Goal: Task Accomplishment & Management: Manage account settings

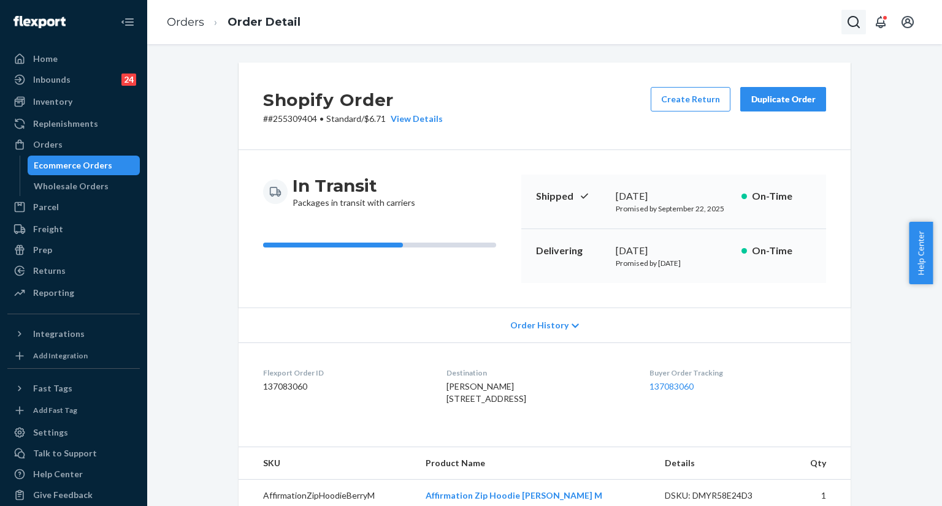
click at [848, 25] on icon "Open Search Box" at bounding box center [853, 22] width 15 height 15
click at [717, 23] on input "Search Input" at bounding box center [762, 22] width 151 height 12
click at [787, 20] on input "1LSCYM1005G0IBM" at bounding box center [762, 22] width 151 height 12
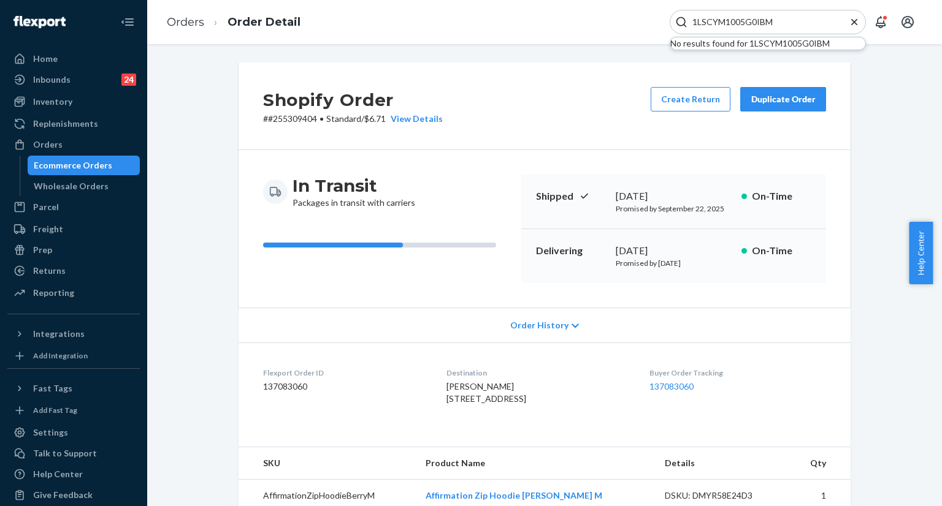
paste input "255313281"
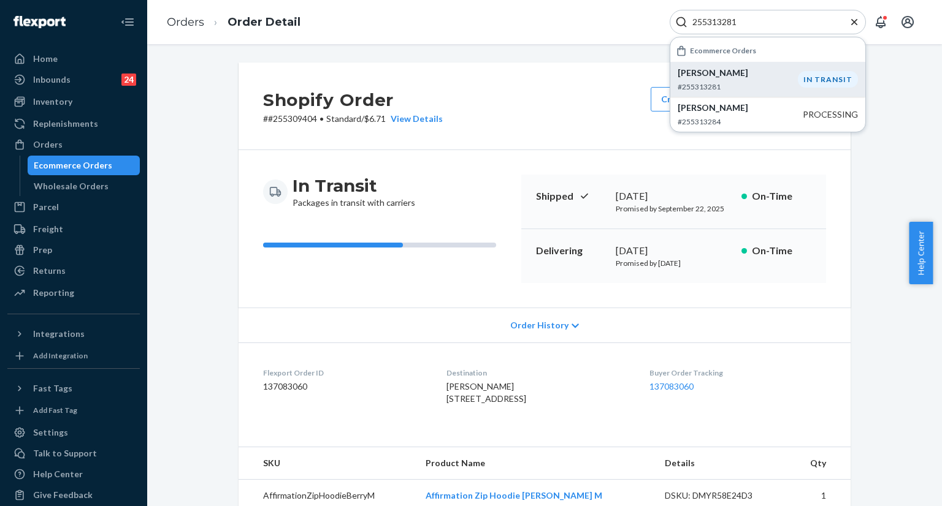
click at [731, 74] on p "[PERSON_NAME]" at bounding box center [737, 73] width 120 height 12
click at [771, 18] on input "255313281" at bounding box center [762, 22] width 151 height 12
paste input "#255233736"
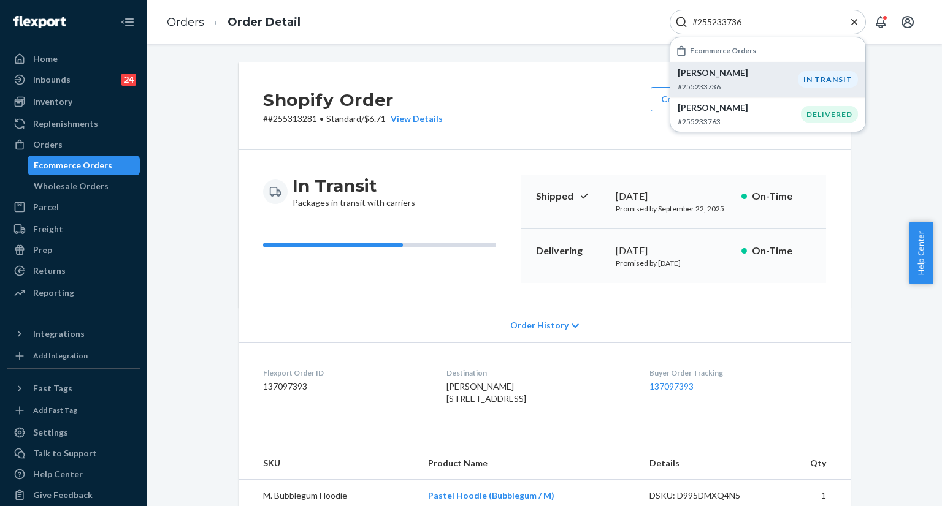
type input "#255233736"
click at [727, 68] on p "[PERSON_NAME]" at bounding box center [737, 73] width 120 height 12
click at [854, 18] on icon "Close Search" at bounding box center [854, 22] width 12 height 12
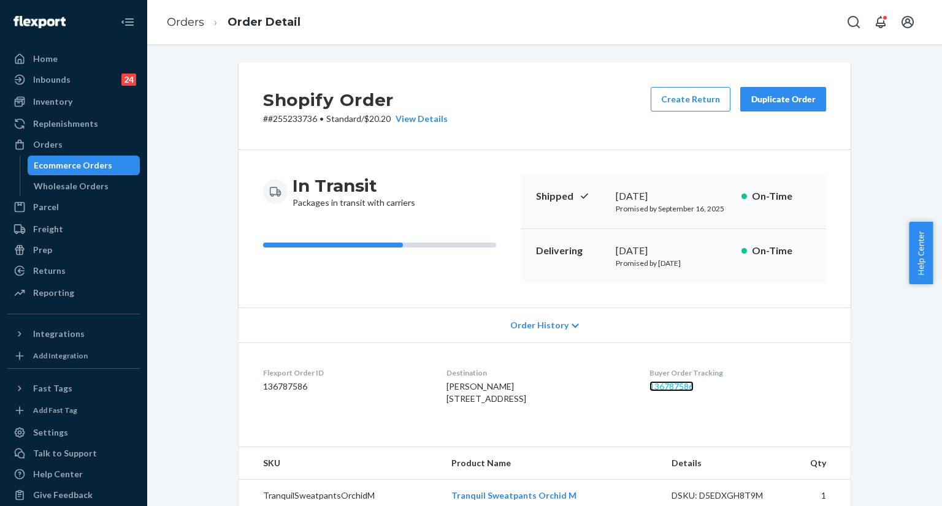
click at [673, 387] on link "136787586" at bounding box center [671, 386] width 44 height 10
drag, startPoint x: 849, startPoint y: 20, endPoint x: 775, endPoint y: 21, distance: 73.6
click at [840, 20] on div "Orders Order Detail" at bounding box center [544, 22] width 795 height 44
click at [847, 21] on icon "Open Search Box" at bounding box center [853, 22] width 15 height 15
click at [777, 25] on input "Search Input" at bounding box center [762, 22] width 151 height 12
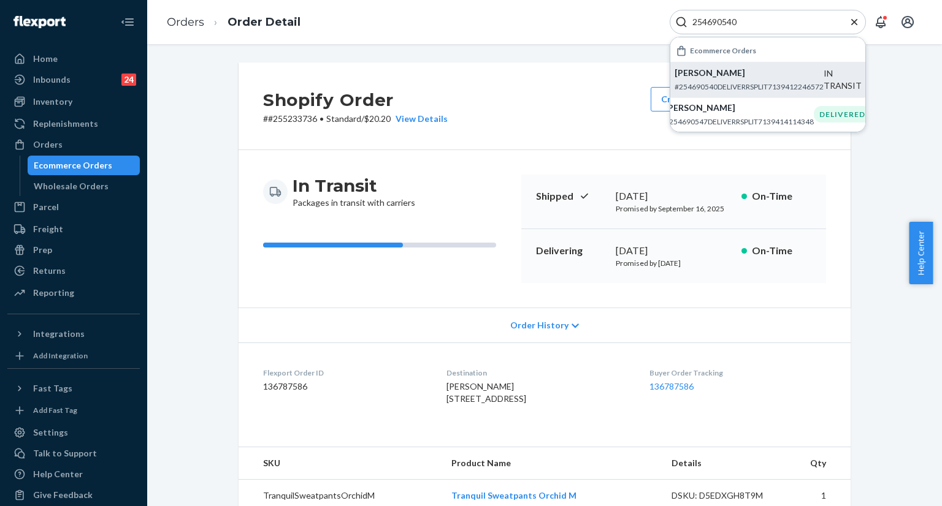
type input "254690540"
click at [757, 72] on p "[PERSON_NAME]" at bounding box center [748, 73] width 149 height 12
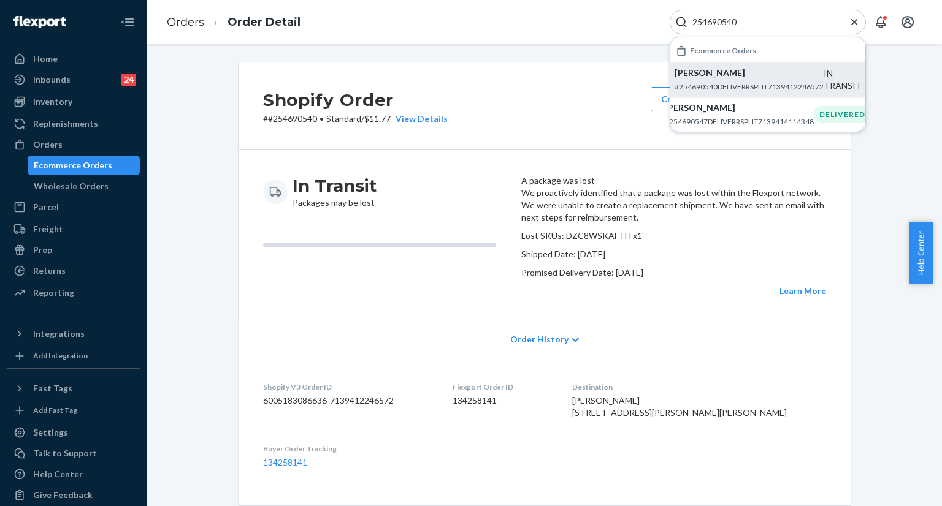
click at [852, 22] on icon "Close Search" at bounding box center [854, 22] width 12 height 12
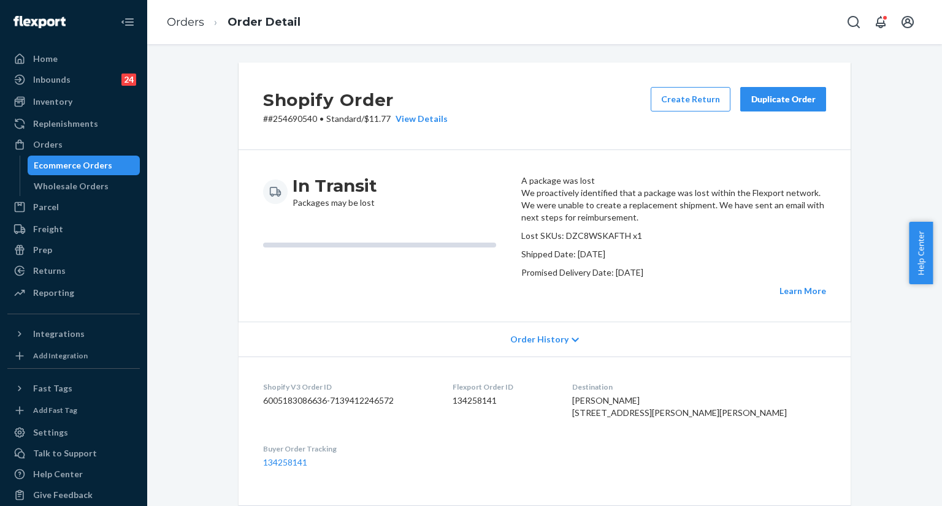
click at [789, 107] on button "Duplicate Order" at bounding box center [783, 99] width 86 height 25
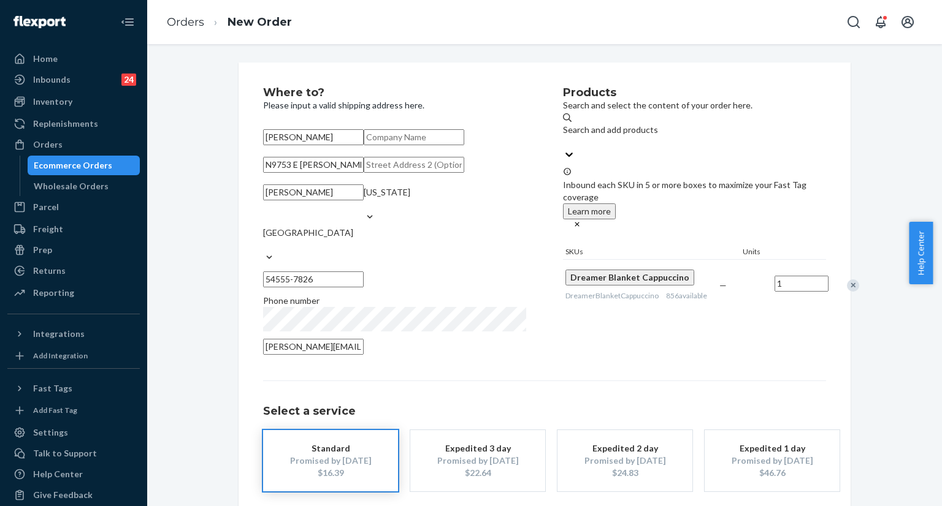
click at [364, 173] on input "N9753 E [PERSON_NAME][GEOGRAPHIC_DATA]" at bounding box center [313, 165] width 101 height 16
paste input "[PERSON_NAME] wi 54555"
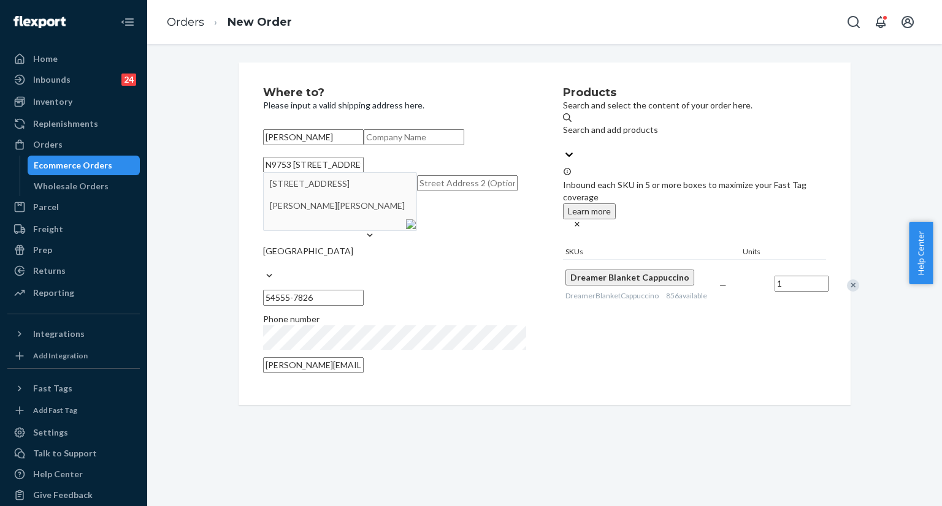
type input "N9753 [STREET_ADDRESS][PERSON_NAME][PERSON_NAME]"
type input "54555"
type input "N9753 E [PERSON_NAME][GEOGRAPHIC_DATA]"
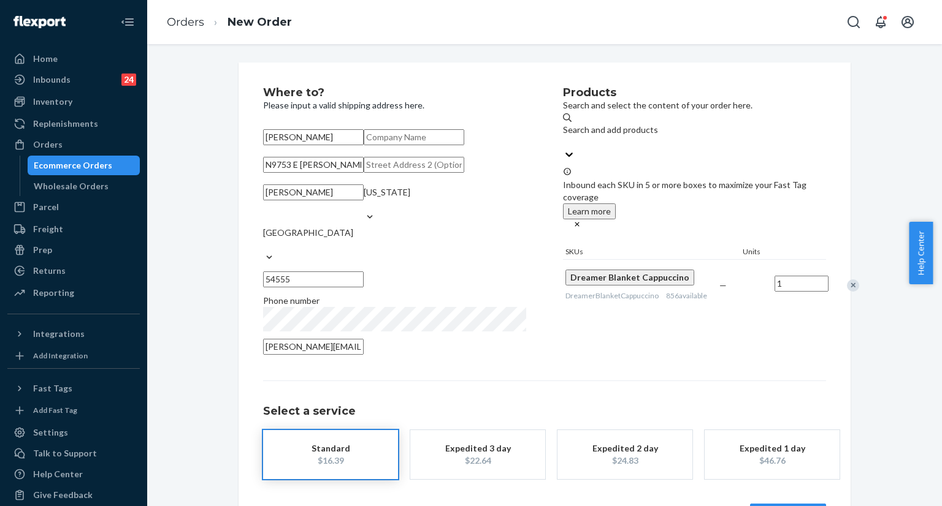
scroll to position [101, 0]
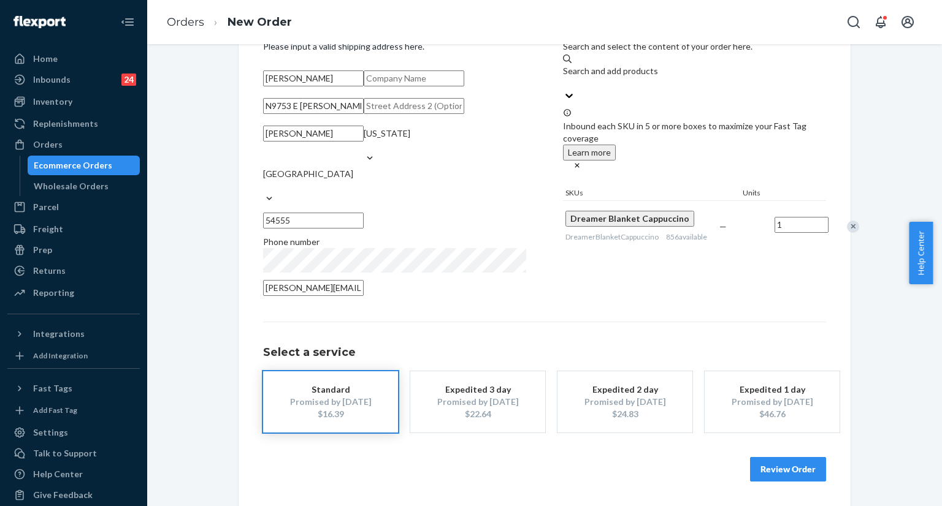
click at [769, 481] on button "Review Order" at bounding box center [788, 469] width 76 height 25
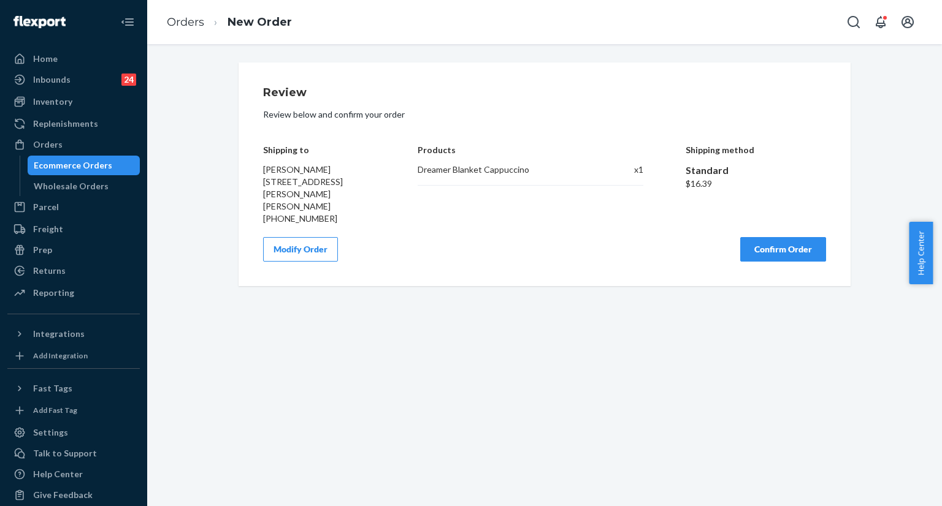
click at [763, 244] on button "Confirm Order" at bounding box center [783, 249] width 86 height 25
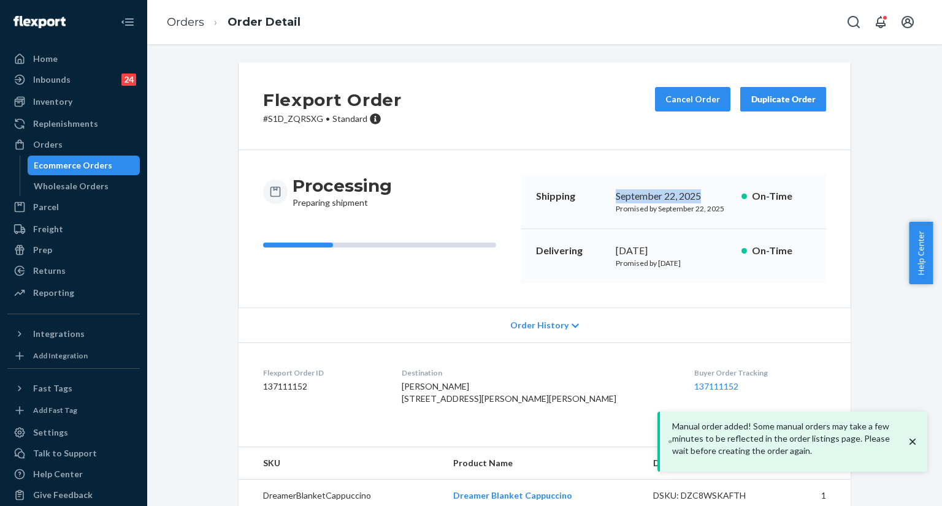
copy div "September 22, 2025"
drag, startPoint x: 609, startPoint y: 197, endPoint x: 700, endPoint y: 200, distance: 90.8
click at [700, 199] on div "Shipping [DATE] Promised by [DATE] On-Time" at bounding box center [673, 202] width 305 height 55
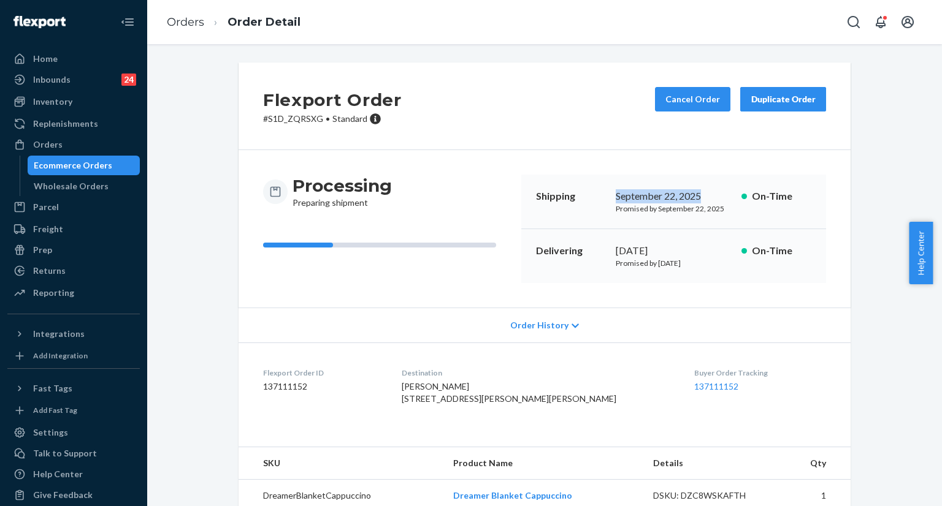
copy div "[DATE]"
drag, startPoint x: 611, startPoint y: 246, endPoint x: 684, endPoint y: 245, distance: 73.0
click at [684, 245] on div "[DATE]" at bounding box center [674, 251] width 116 height 14
copy link "137111152"
drag, startPoint x: 641, startPoint y: 386, endPoint x: 711, endPoint y: 388, distance: 69.9
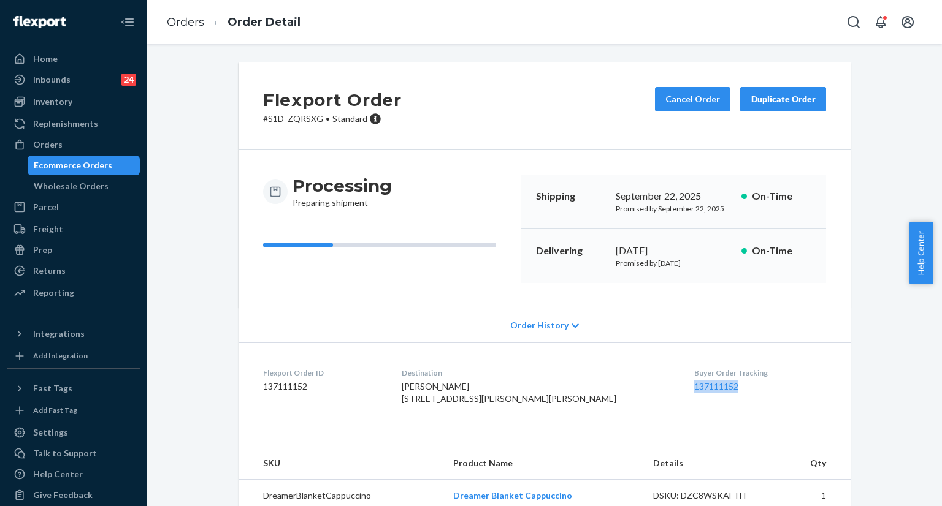
click at [711, 388] on dl "Flexport Order ID 137111152 Destination [PERSON_NAME] N9753 [STREET_ADDRESS][PE…" at bounding box center [544, 389] width 612 height 92
click at [194, 375] on div "Flexport Order # S1D_ZQRSXG • Standard Cancel Order Duplicate Order Processing …" at bounding box center [544, 295] width 776 height 464
click at [853, 28] on icon "Open Search Box" at bounding box center [853, 22] width 15 height 15
click at [775, 23] on input "Search Input" at bounding box center [762, 22] width 151 height 12
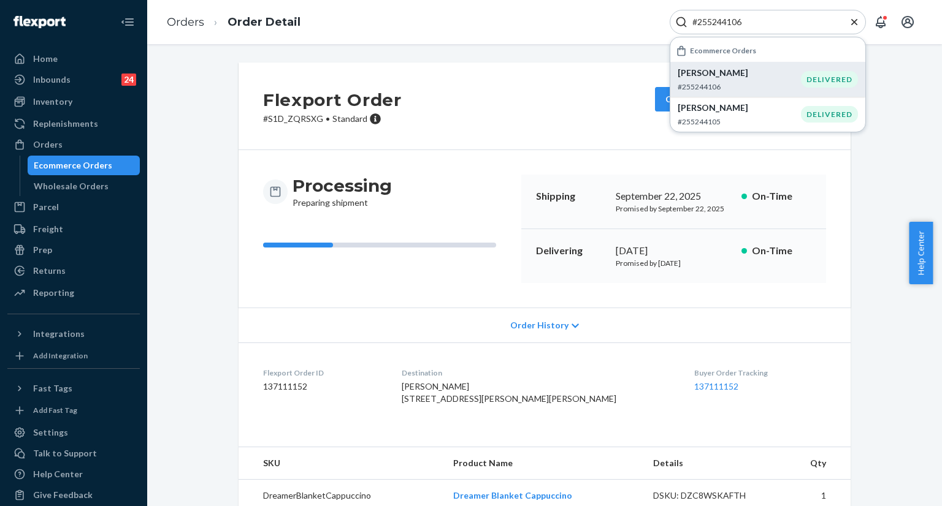
type input "#255244106"
click at [711, 74] on p "[PERSON_NAME]" at bounding box center [738, 73] width 123 height 12
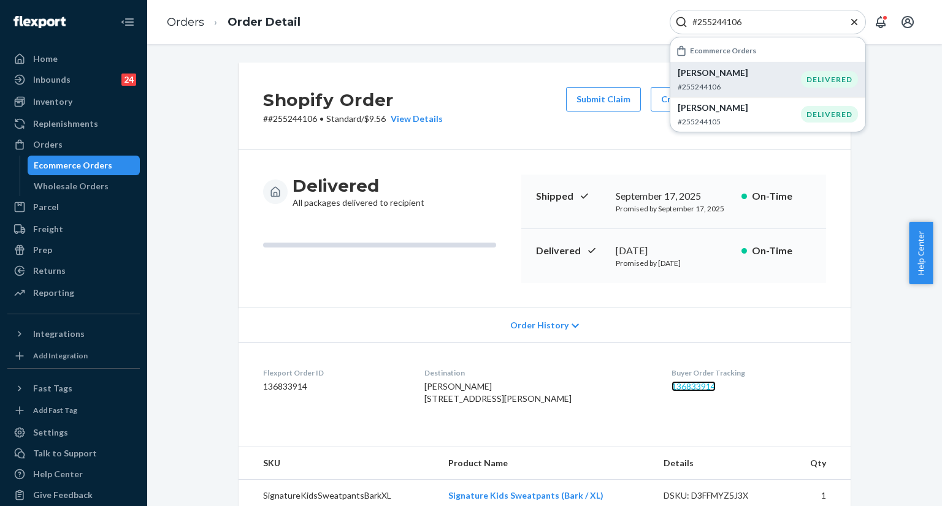
click at [671, 389] on link "136833914" at bounding box center [693, 386] width 44 height 10
